Goal: Task Accomplishment & Management: Use online tool/utility

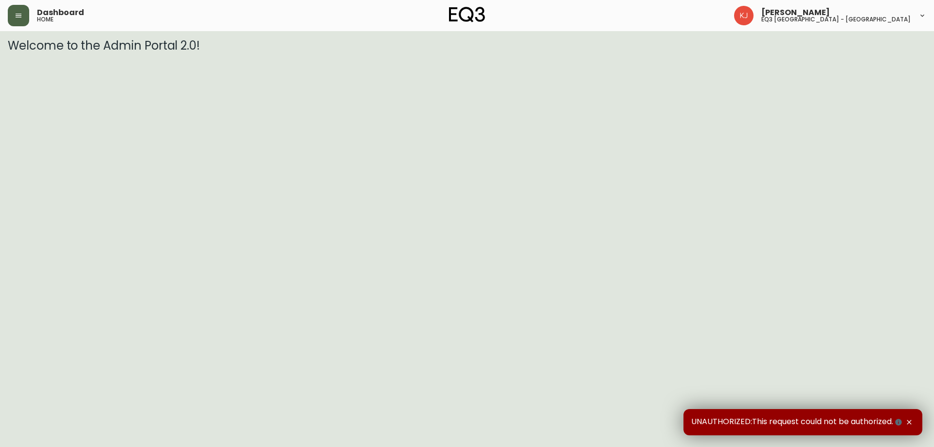
click at [27, 22] on button "button" at bounding box center [18, 15] width 21 height 21
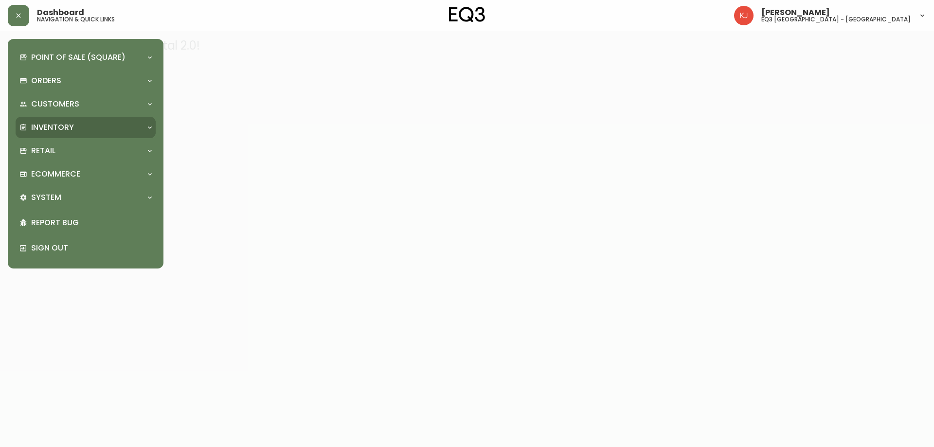
click at [58, 132] on p "Inventory" at bounding box center [52, 127] width 43 height 11
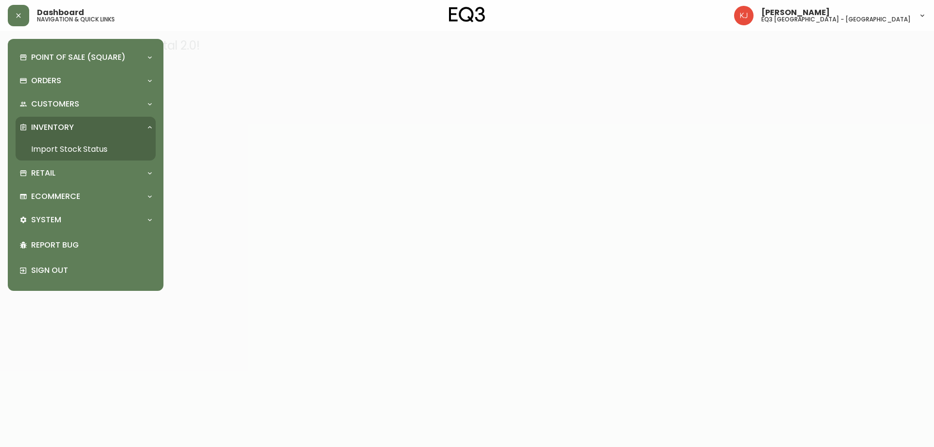
click at [72, 146] on link "Import Stock Status" at bounding box center [86, 149] width 140 height 22
